Goal: Transaction & Acquisition: Purchase product/service

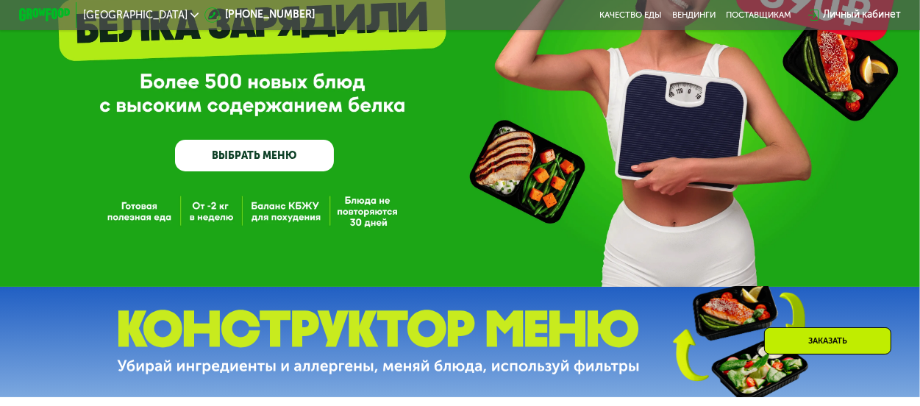
scroll to position [147, 0]
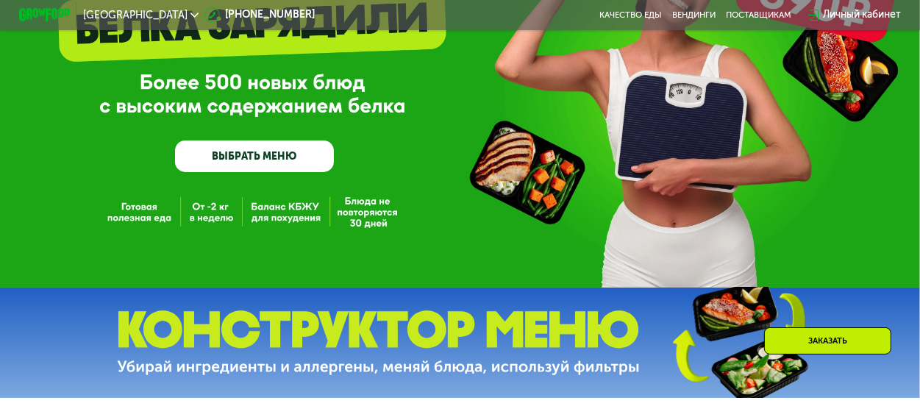
click at [218, 221] on div "GrowFood — доставка правильного питания ВЫБРАТЬ МЕНЮ" at bounding box center [460, 70] width 920 height 435
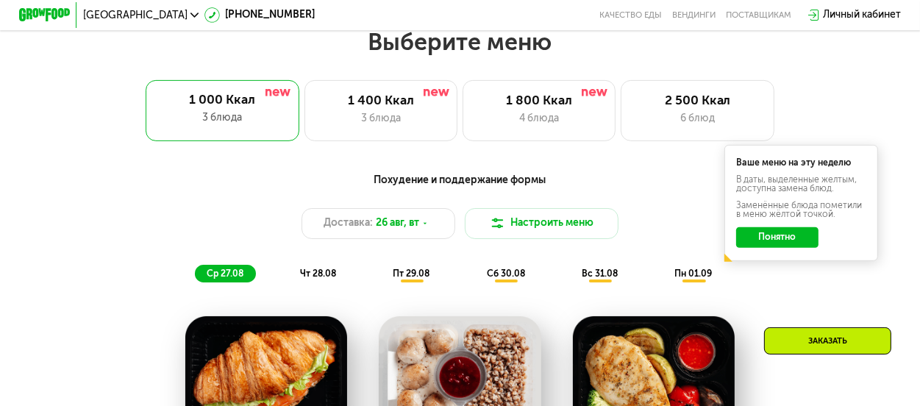
scroll to position [588, 0]
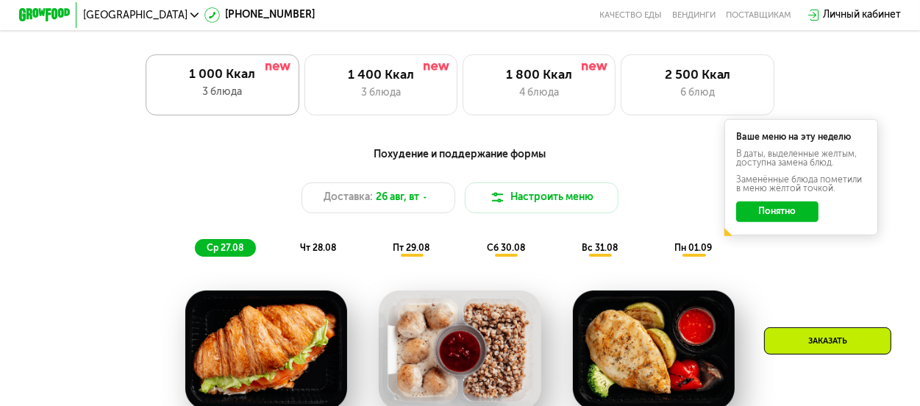
click at [227, 82] on div "1 000 Ккал" at bounding box center [223, 74] width 128 height 15
click at [380, 96] on div "3 блюда" at bounding box center [381, 92] width 127 height 15
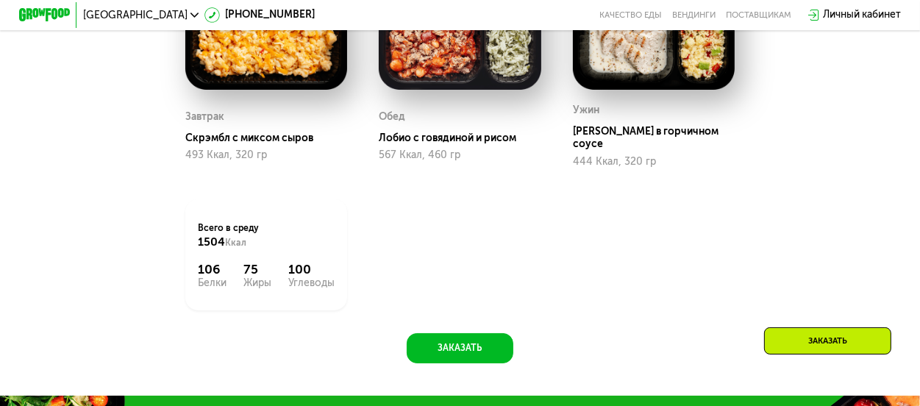
scroll to position [883, 0]
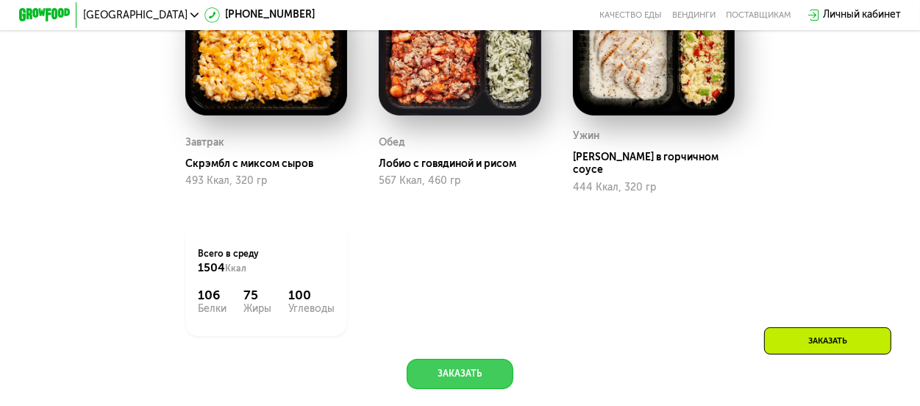
click at [453, 373] on button "Заказать" at bounding box center [460, 374] width 107 height 31
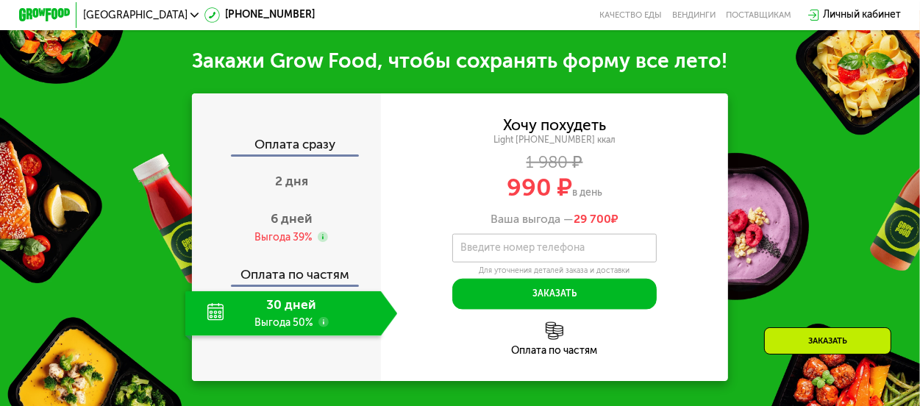
scroll to position [1305, 0]
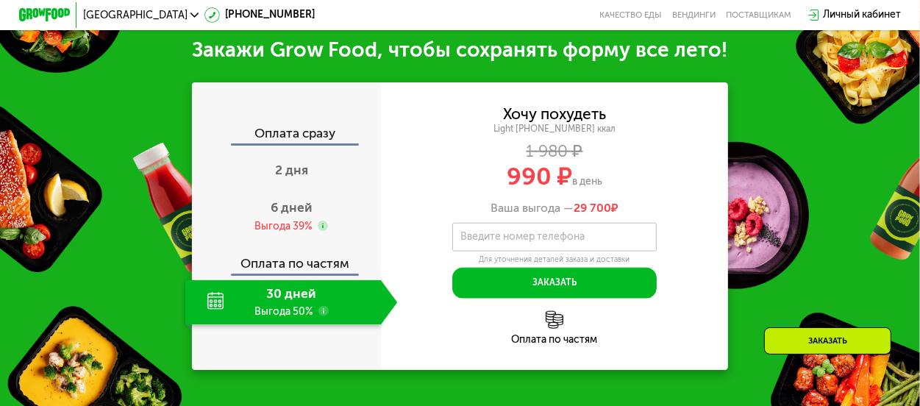
click at [753, 82] on div "Закажи Grow Food, чтобы сохранять форму все лето! Оплата сразу 2 дня 6 дней Выг…" at bounding box center [460, 203] width 920 height 409
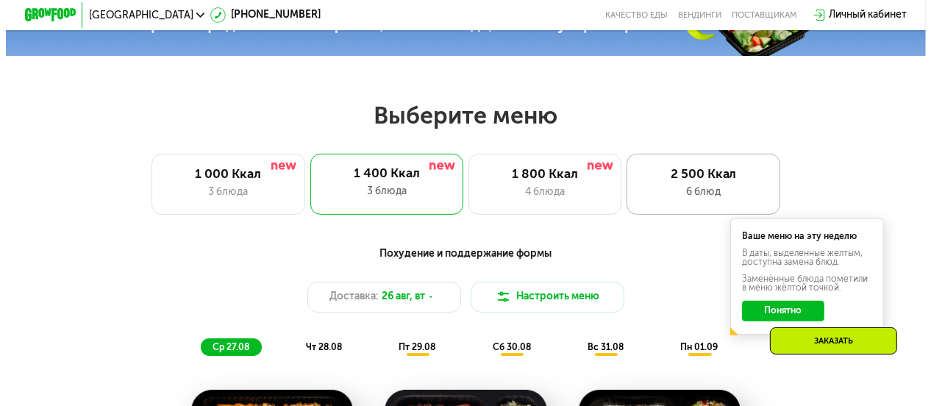
scroll to position [515, 0]
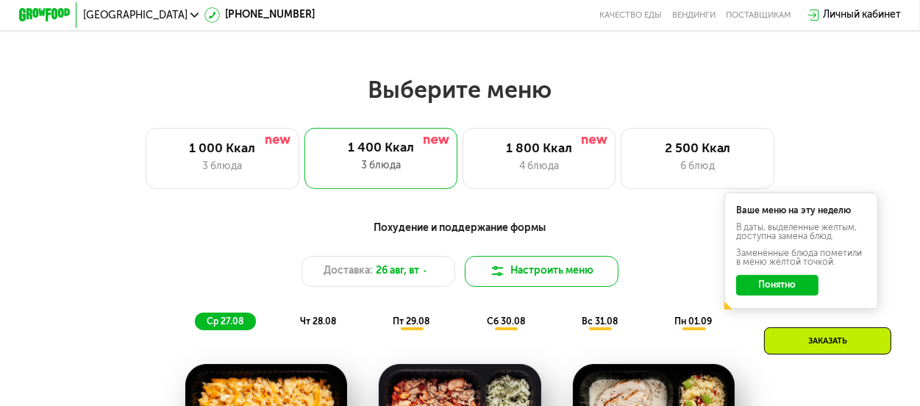
click at [538, 280] on button "Настроить меню" at bounding box center [542, 271] width 154 height 31
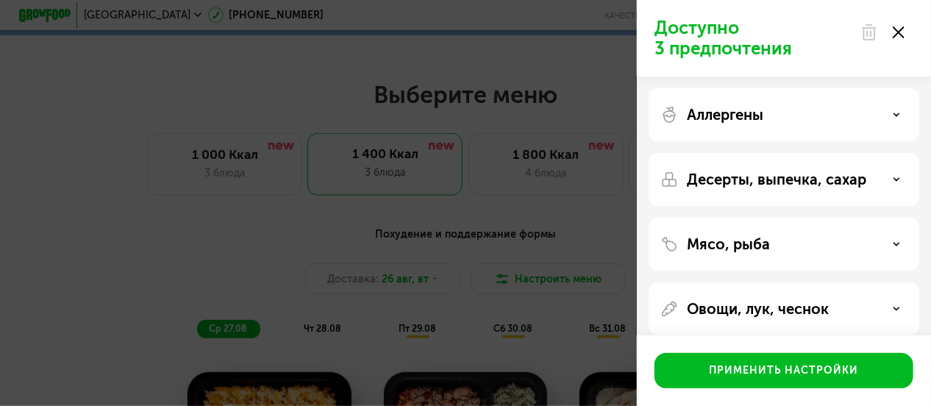
click at [897, 241] on icon at bounding box center [896, 244] width 7 height 7
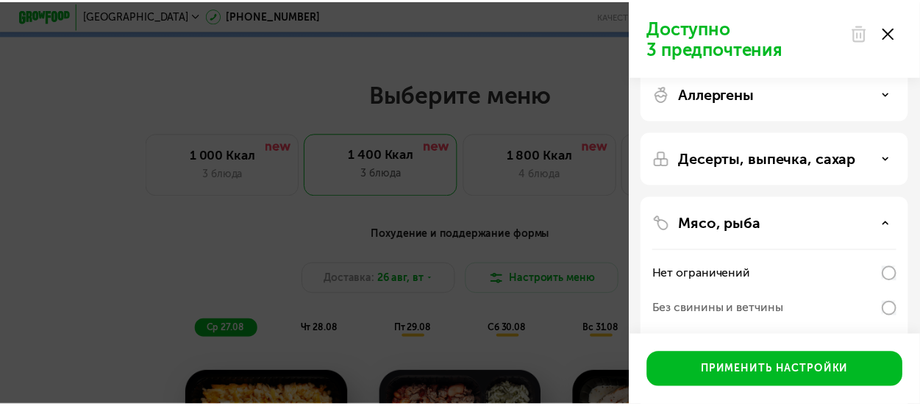
scroll to position [0, 0]
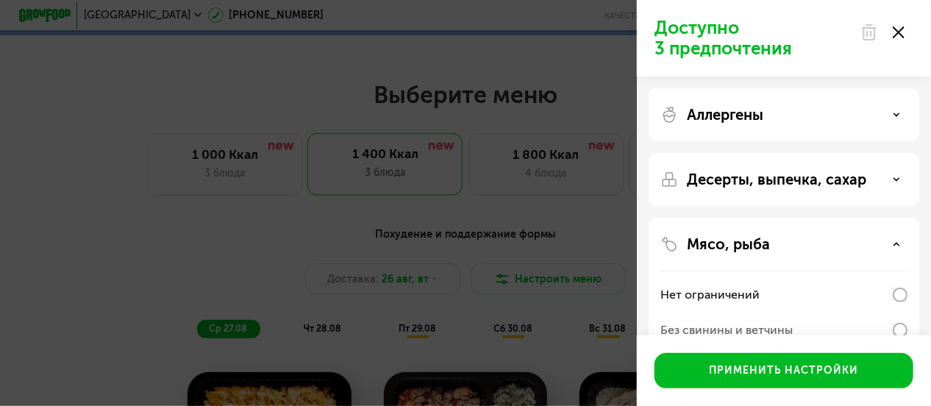
click at [899, 28] on icon at bounding box center [899, 32] width 12 height 12
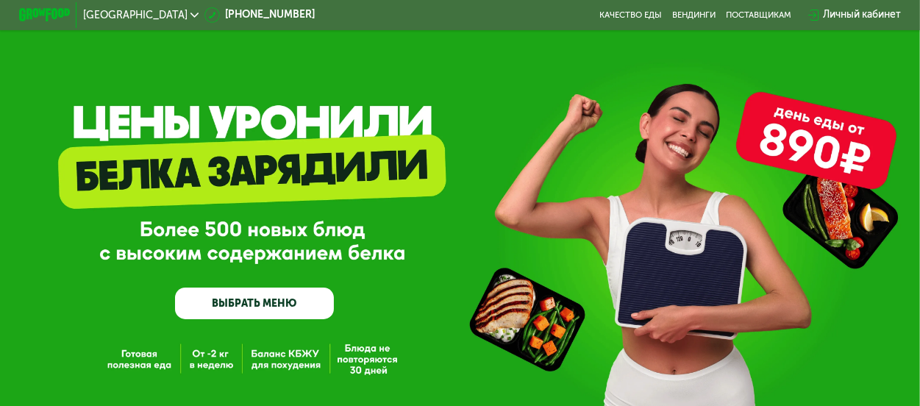
click at [850, 15] on div "Личный кабинет" at bounding box center [862, 14] width 78 height 15
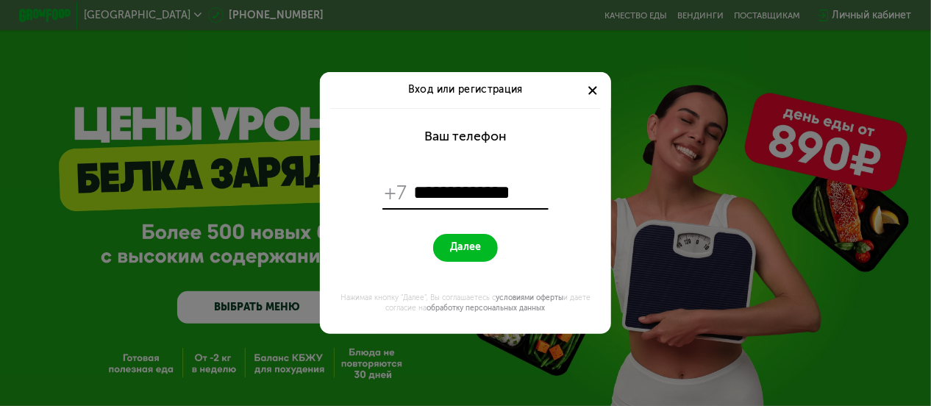
type input "**********"
click at [465, 246] on span "Далее" at bounding box center [465, 247] width 31 height 13
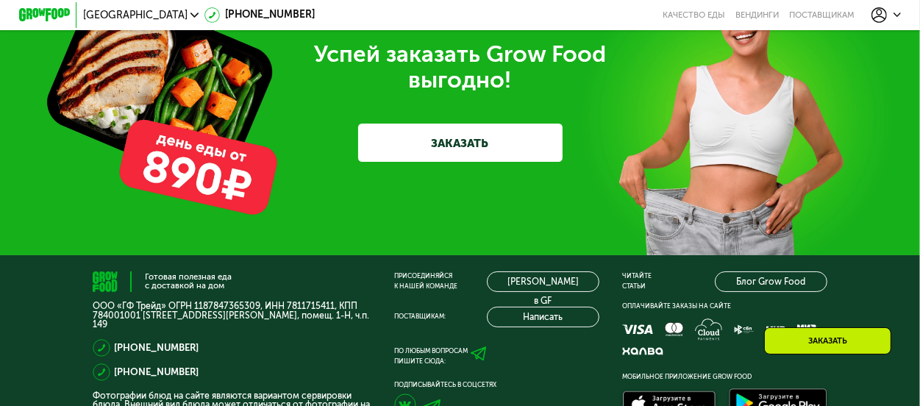
scroll to position [3825, 0]
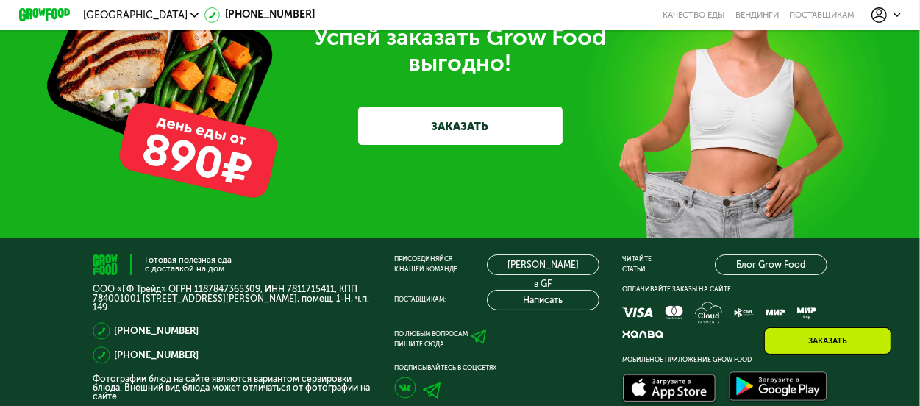
click at [473, 145] on link "ЗАКАЗАТЬ" at bounding box center [460, 126] width 205 height 38
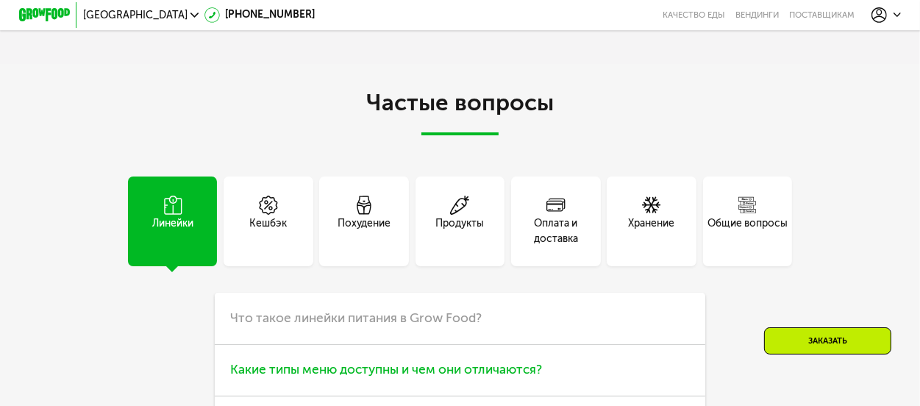
scroll to position [3040, 0]
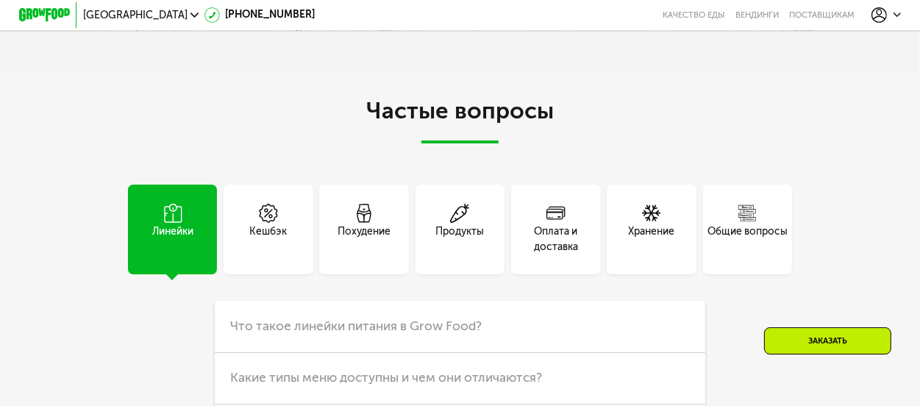
click at [753, 221] on use at bounding box center [748, 213] width 18 height 16
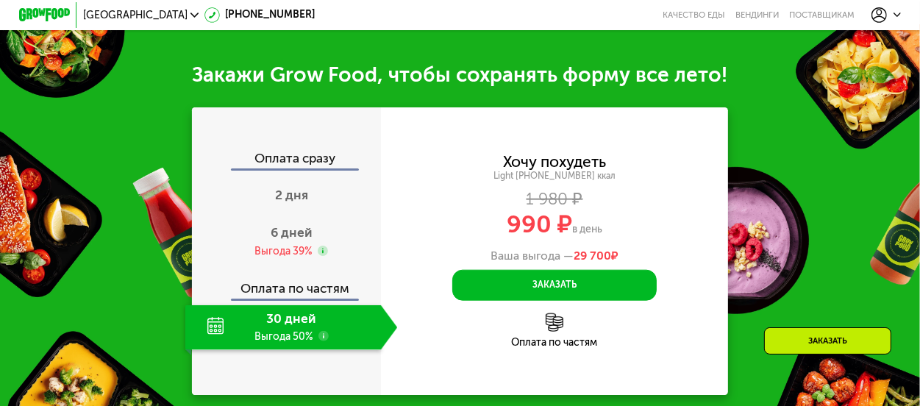
scroll to position [1275, 0]
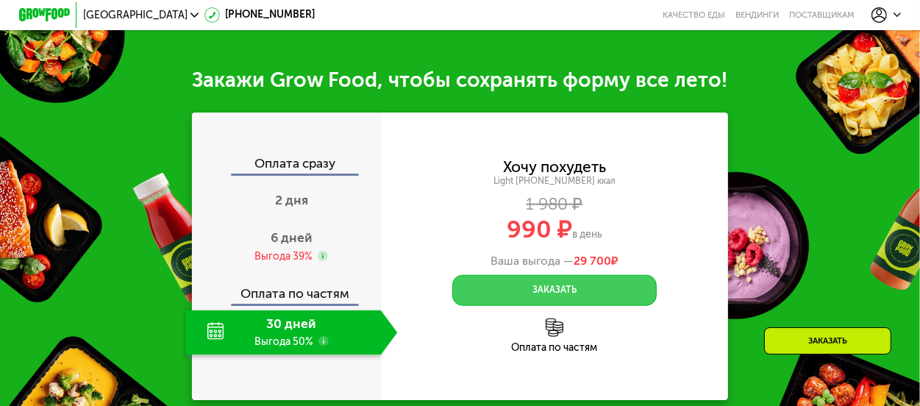
click at [561, 291] on button "Заказать" at bounding box center [554, 290] width 205 height 31
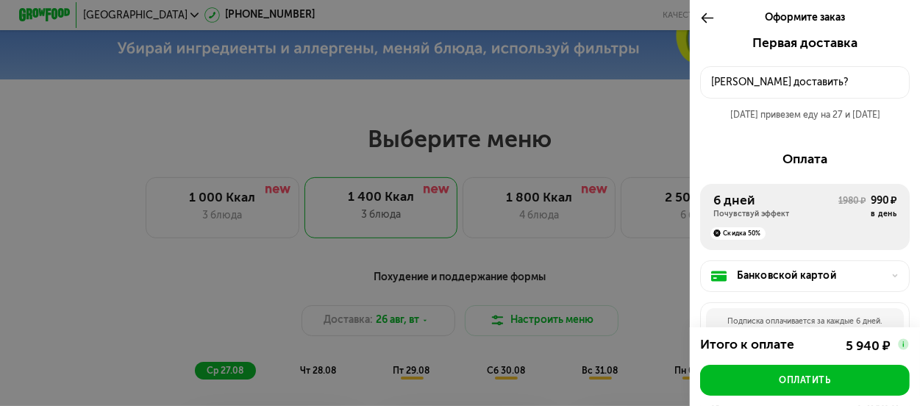
scroll to position [319, 0]
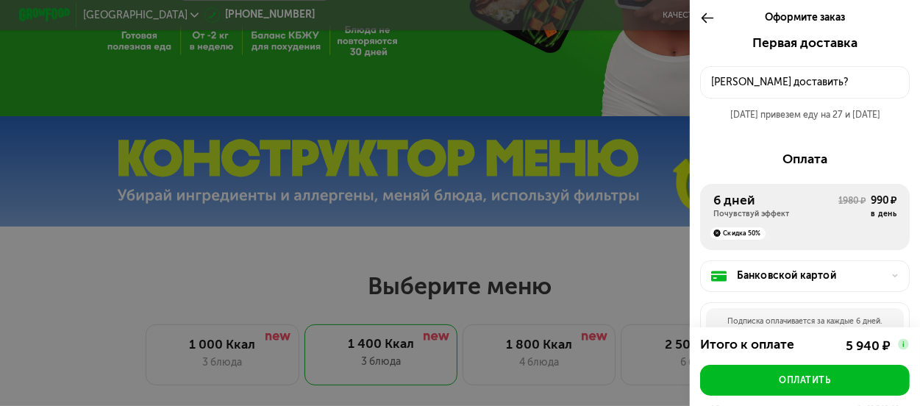
click at [700, 14] on icon at bounding box center [707, 17] width 15 height 15
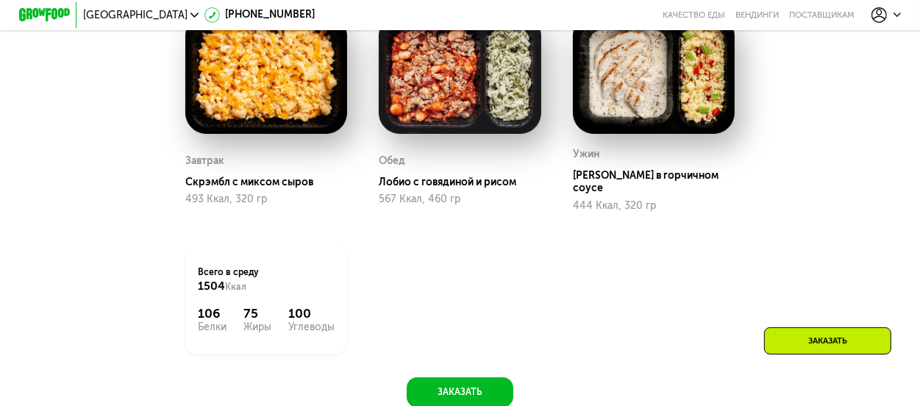
scroll to position [716, 0]
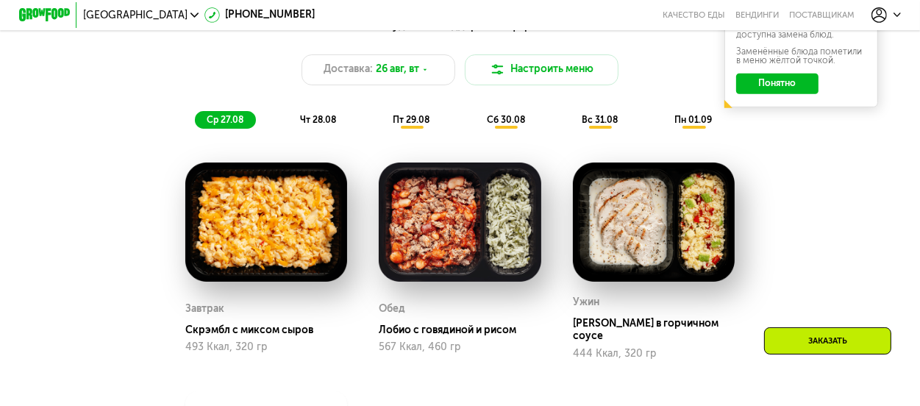
click at [227, 335] on div "Скрэмбл с миксом сыров" at bounding box center [271, 330] width 172 height 13
drag, startPoint x: 218, startPoint y: 352, endPoint x: 315, endPoint y: 334, distance: 98.8
click at [220, 352] on div "493 Ккал, 320 гр" at bounding box center [266, 347] width 162 height 12
click at [427, 332] on div "Лобио с говядиной и рисом" at bounding box center [465, 330] width 172 height 13
click at [674, 221] on img at bounding box center [654, 222] width 162 height 119
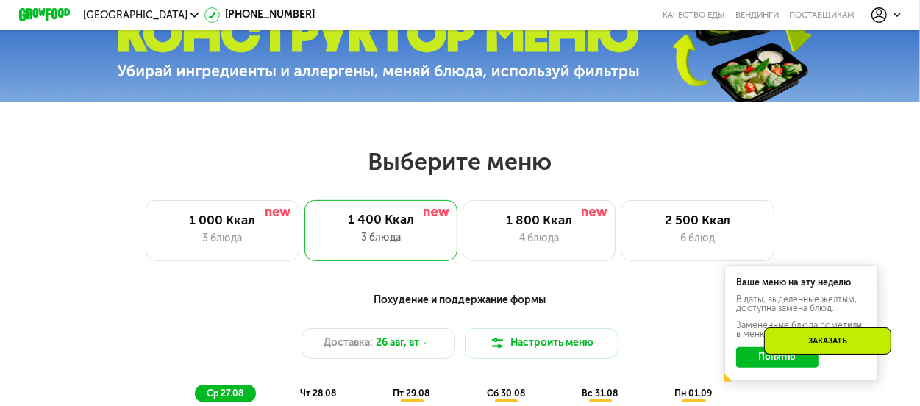
scroll to position [422, 0]
